Goal: Task Accomplishment & Management: Manage account settings

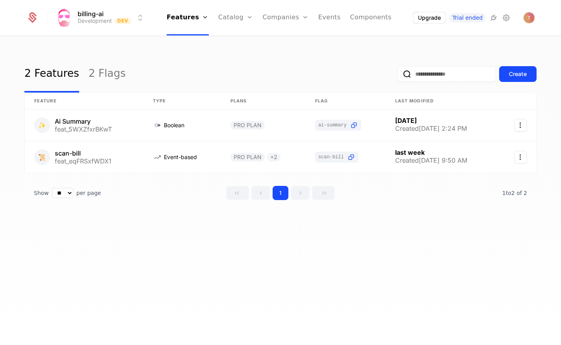
click at [505, 20] on icon at bounding box center [506, 17] width 9 height 9
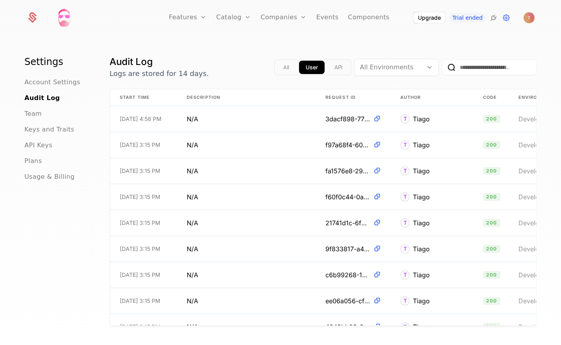
click at [30, 148] on span "API Keys" at bounding box center [38, 145] width 28 height 9
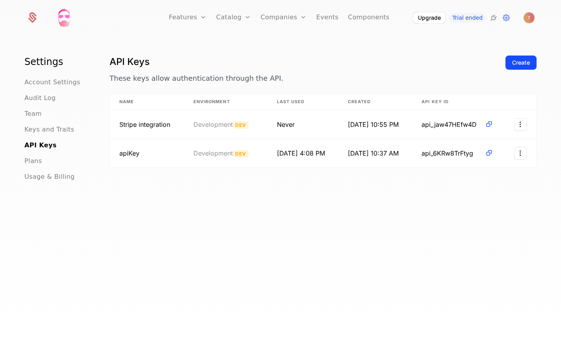
click at [526, 16] on img "Open user button" at bounding box center [529, 17] width 11 height 11
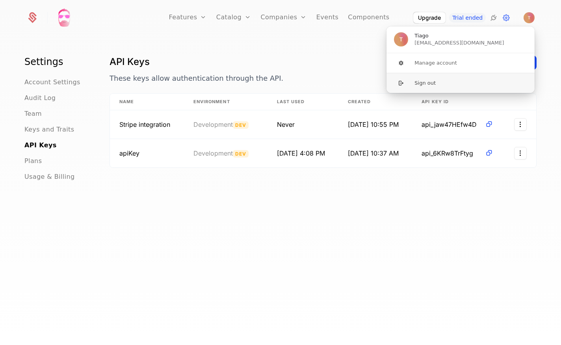
click at [424, 84] on button "Sign out" at bounding box center [460, 83] width 149 height 20
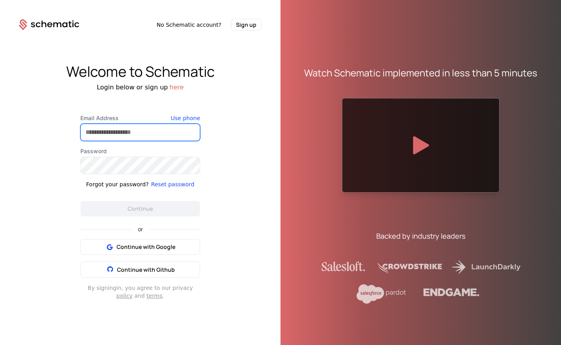
click at [145, 131] on input "Email Address" at bounding box center [140, 132] width 119 height 17
click at [144, 268] on div "Continue with Google Continue with Github" at bounding box center [140, 258] width 120 height 39
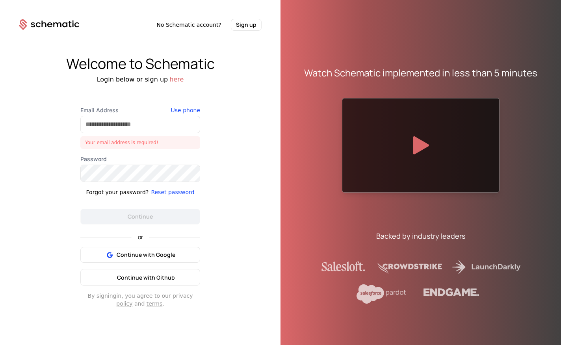
click at [142, 279] on span "Continue with Github" at bounding box center [146, 277] width 58 height 7
